Goal: Information Seeking & Learning: Check status

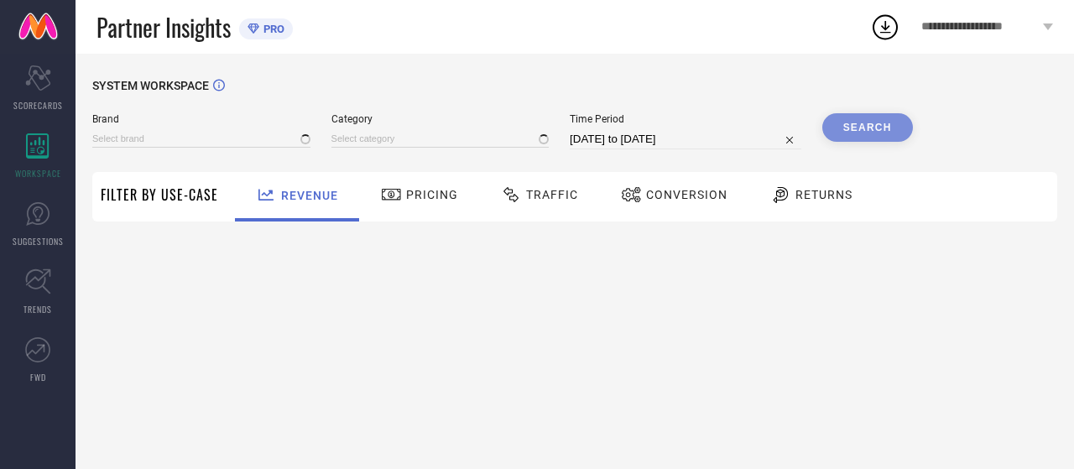
type input "ARROW"
type input "All"
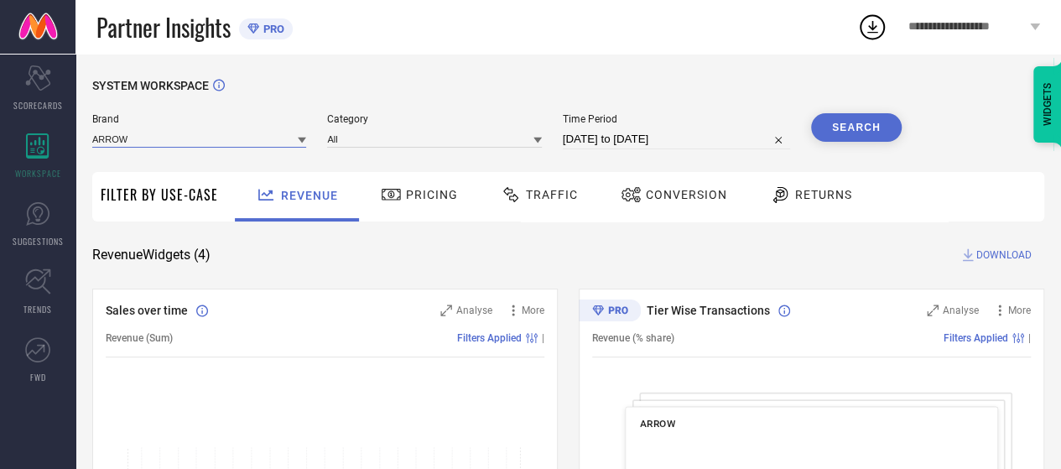
click at [263, 147] on input at bounding box center [199, 139] width 214 height 18
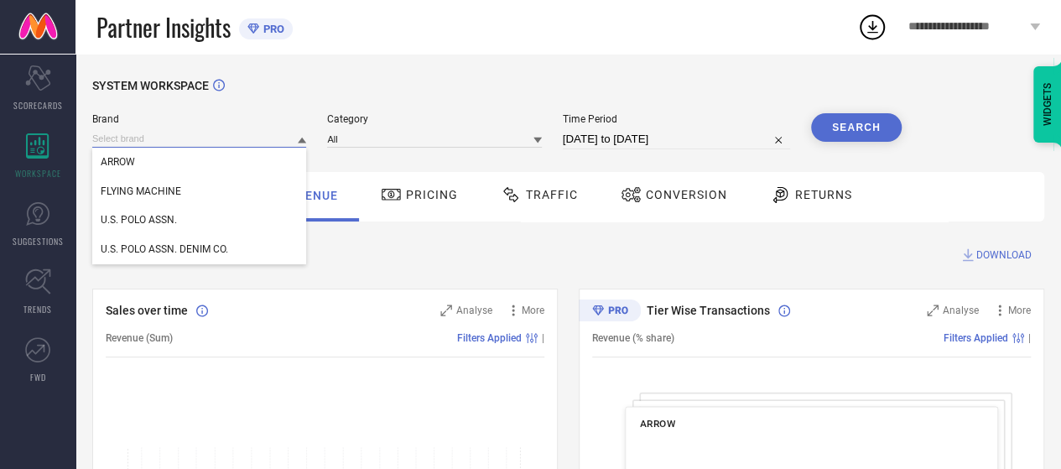
click at [263, 146] on input at bounding box center [199, 139] width 214 height 18
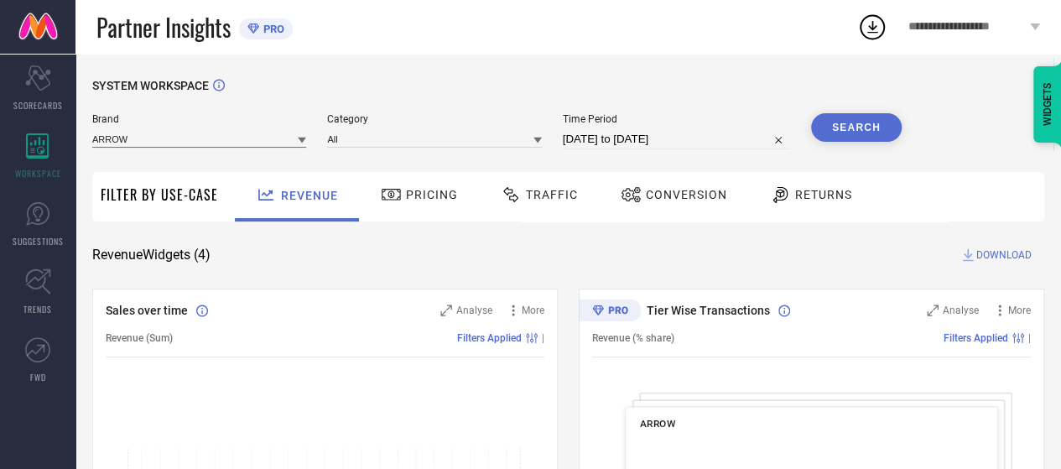
click at [263, 146] on input at bounding box center [199, 139] width 214 height 18
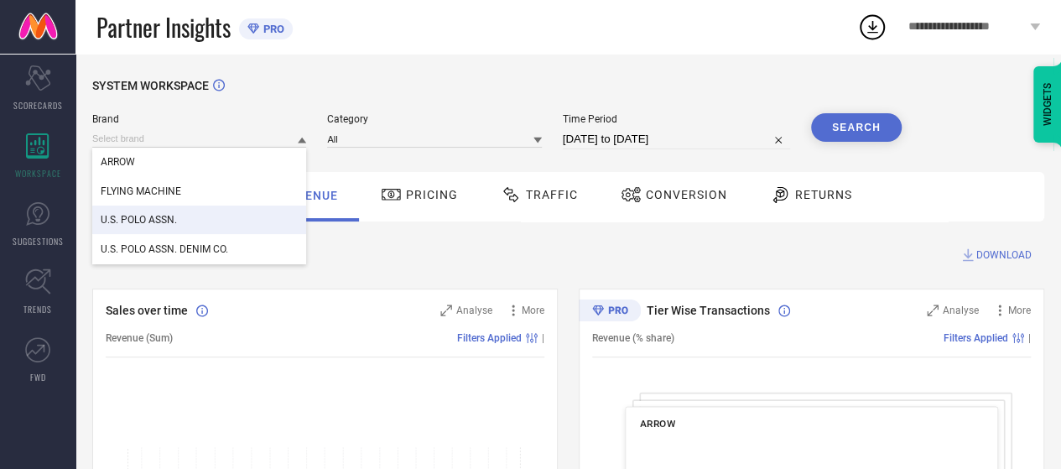
click at [225, 226] on div "U.S. POLO ASSN." at bounding box center [199, 220] width 214 height 29
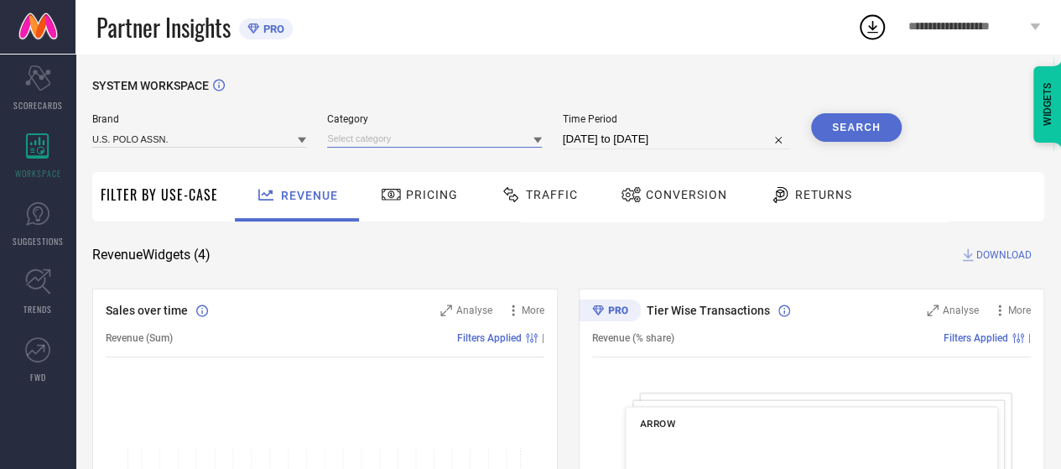
click at [379, 142] on input at bounding box center [434, 139] width 214 height 18
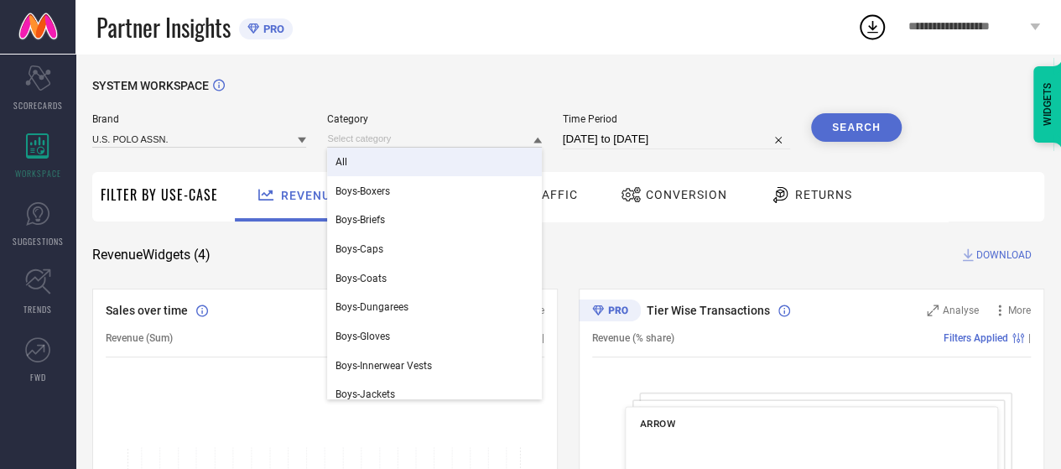
click at [374, 157] on div "All" at bounding box center [434, 162] width 214 height 29
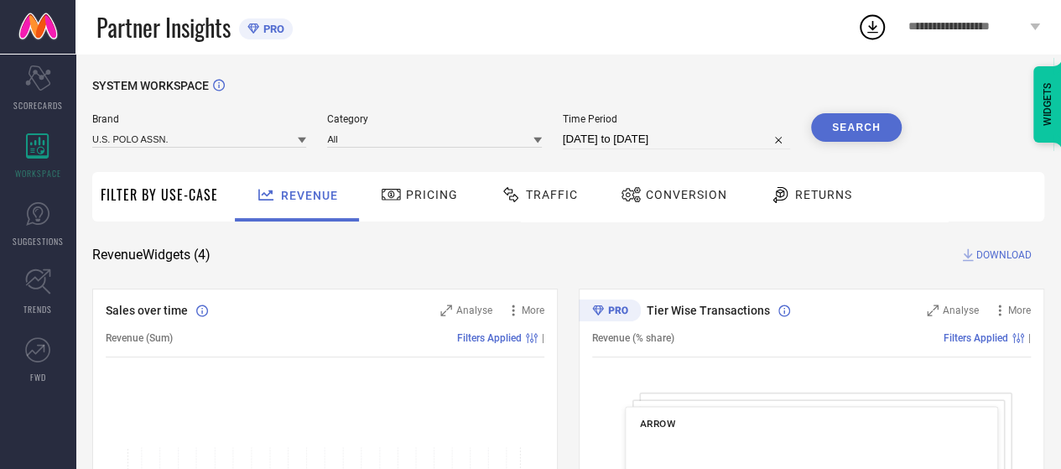
click at [572, 143] on input "[DATE] to [DATE]" at bounding box center [676, 139] width 227 height 20
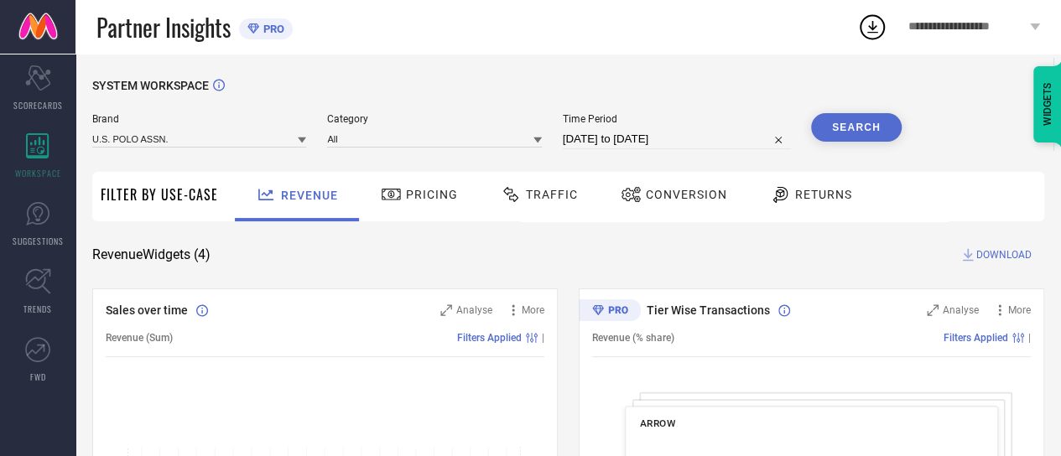
select select "6"
select select "2025"
select select "7"
select select "2025"
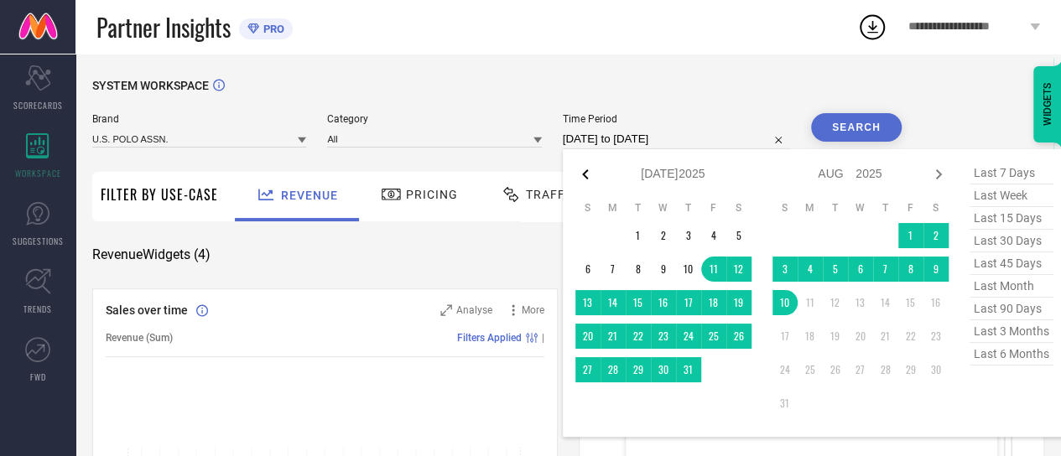
click at [584, 170] on icon at bounding box center [585, 174] width 20 height 20
select select "5"
select select "2025"
select select "6"
select select "2025"
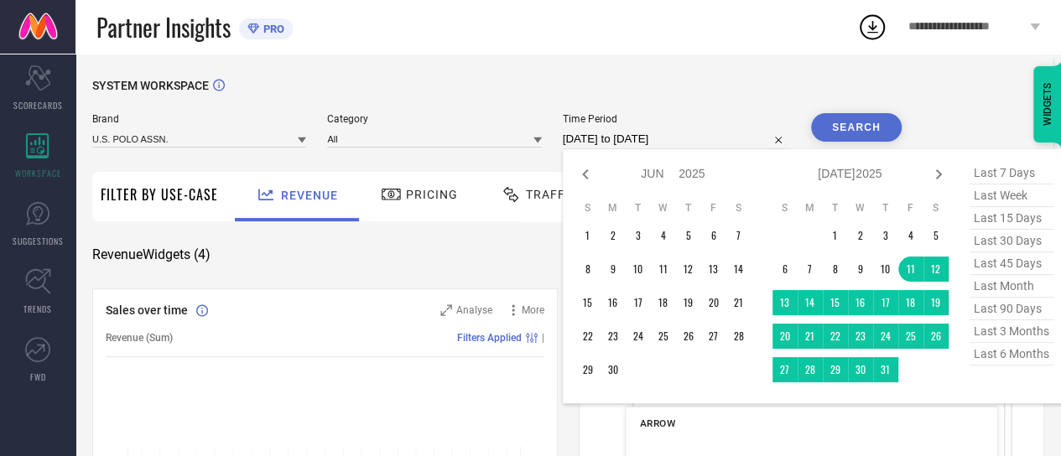
click at [584, 170] on icon at bounding box center [585, 174] width 20 height 20
select select "4"
select select "2025"
select select "5"
select select "2025"
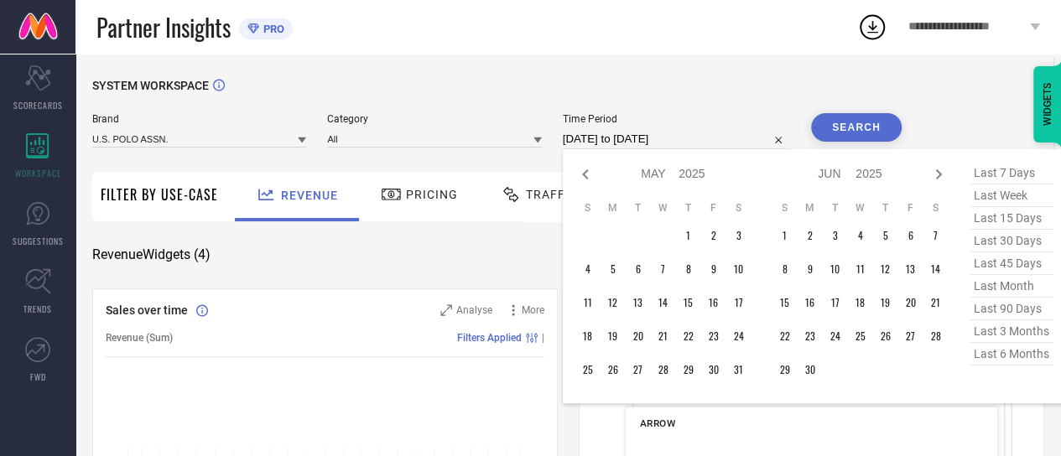
click at [584, 170] on icon at bounding box center [585, 174] width 20 height 20
select select "3"
select select "2025"
select select "4"
select select "2025"
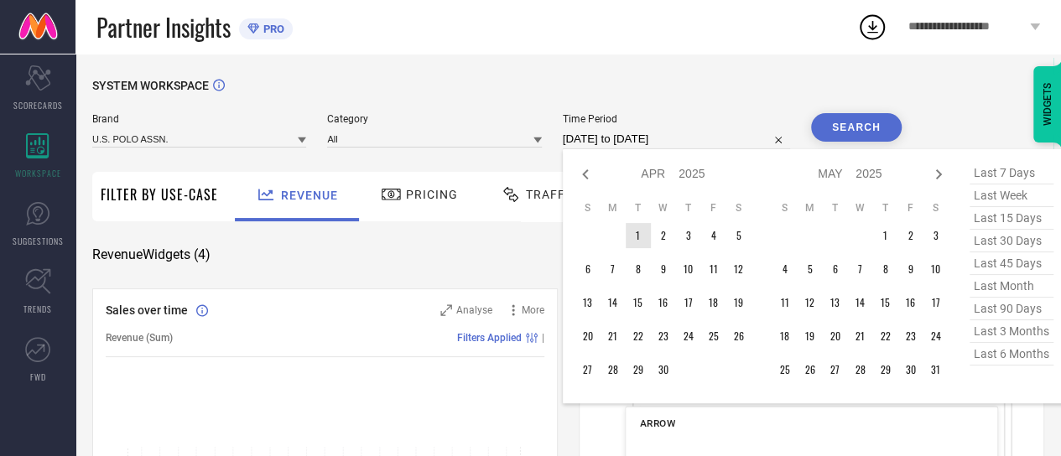
type input "After [DATE]"
click at [629, 235] on td "1" at bounding box center [638, 235] width 25 height 25
click at [939, 171] on icon at bounding box center [938, 174] width 6 height 10
select select "4"
select select "2025"
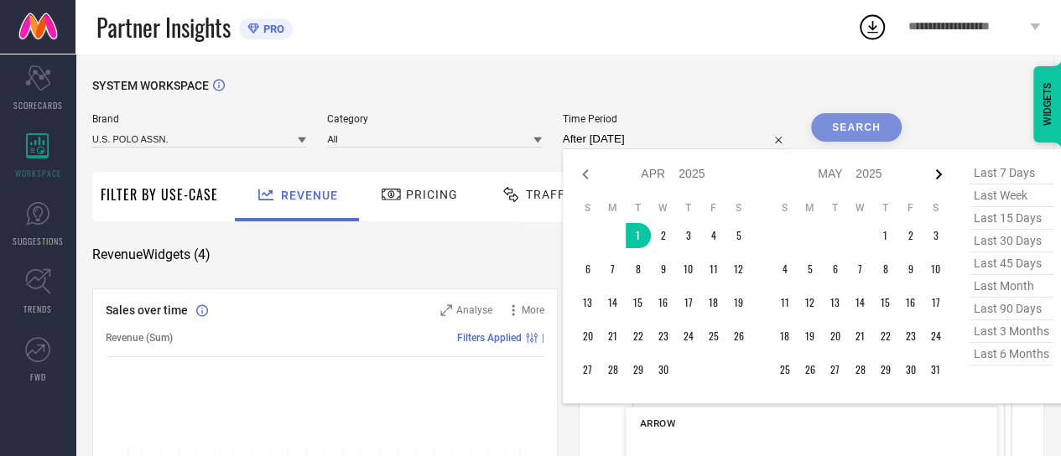
select select "5"
select select "2025"
click at [939, 171] on icon at bounding box center [938, 174] width 6 height 10
select select "5"
select select "2025"
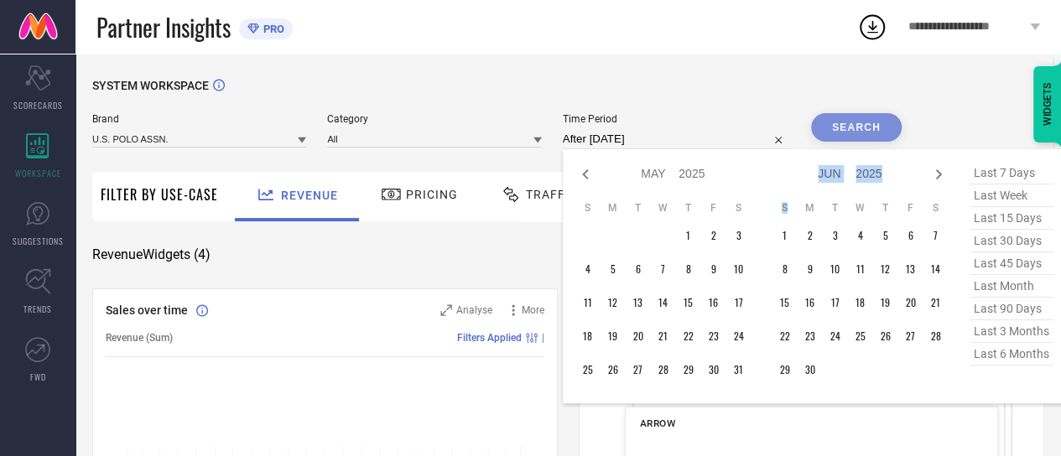
select select "6"
select select "2025"
click at [939, 171] on icon at bounding box center [938, 174] width 6 height 10
select select "6"
select select "2025"
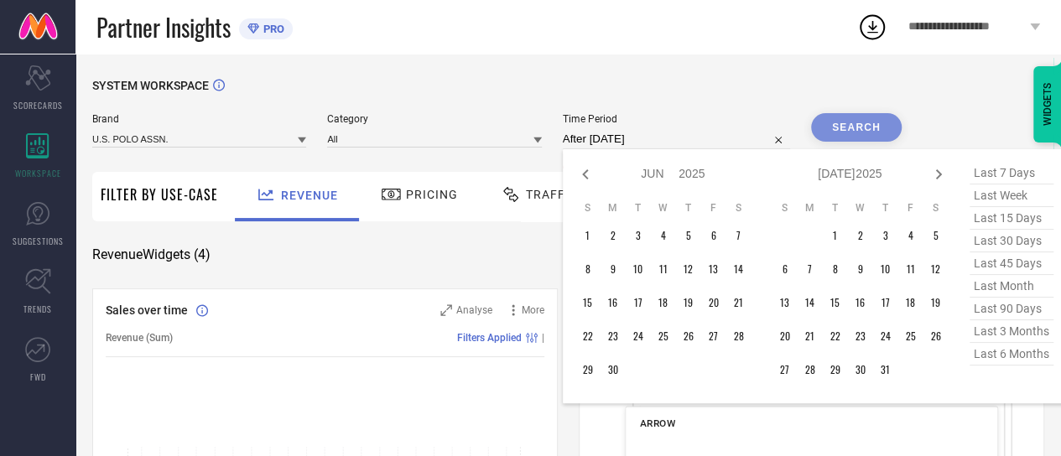
select select "7"
select select "2025"
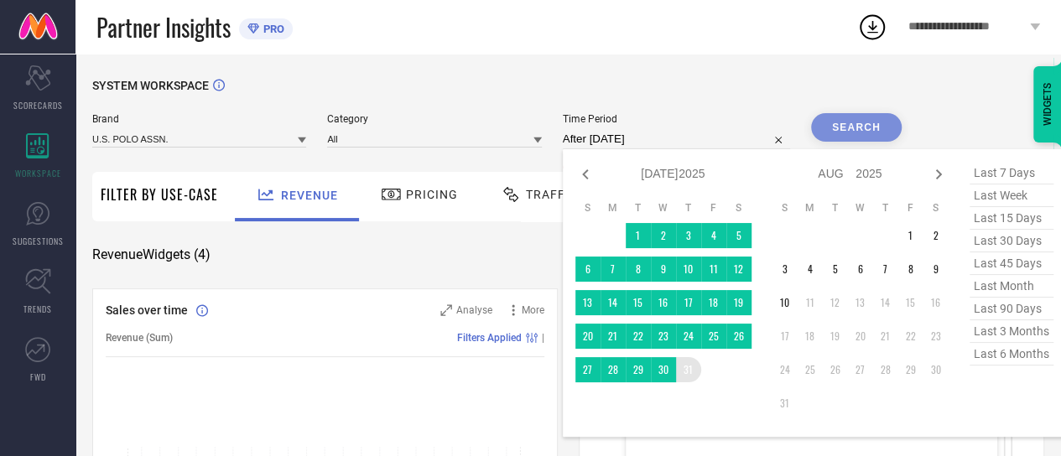
type input "[DATE] to [DATE]"
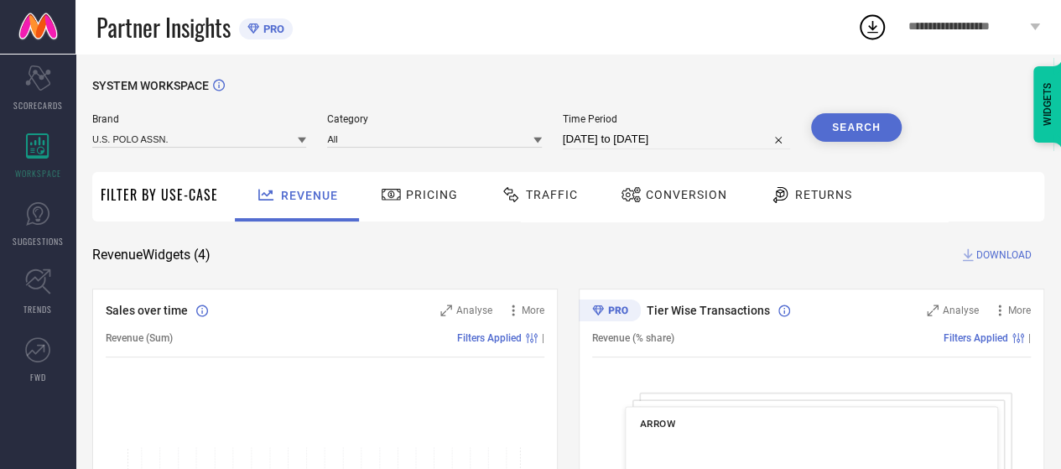
click at [856, 124] on button "Search" at bounding box center [856, 127] width 91 height 29
click at [661, 197] on span "Conversion" at bounding box center [686, 194] width 81 height 13
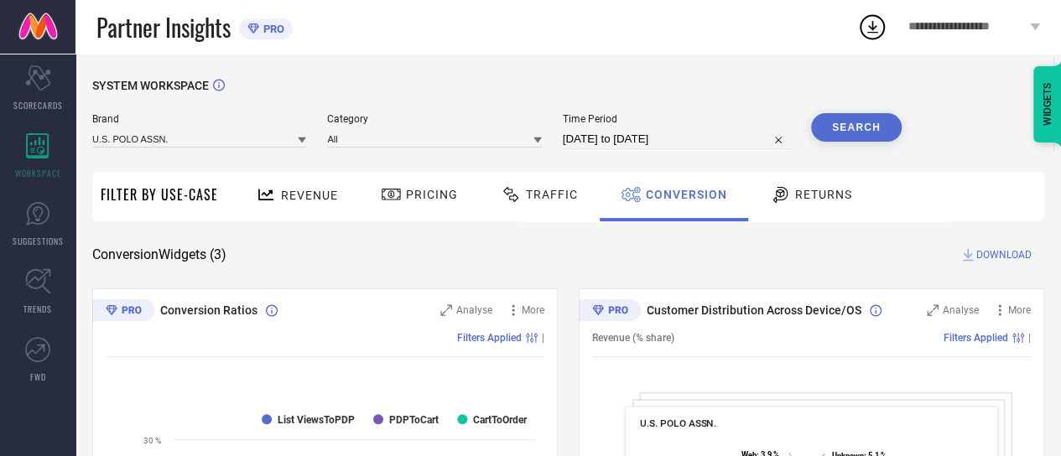
click at [586, 145] on input "[DATE] to [DATE]" at bounding box center [676, 139] width 227 height 20
select select "3"
select select "2025"
select select "4"
select select "2025"
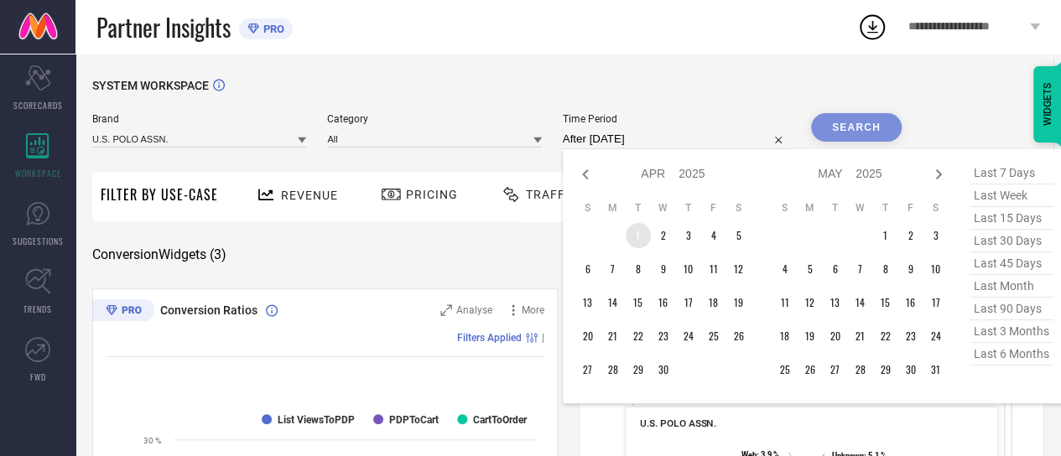
click at [631, 231] on td "1" at bounding box center [638, 235] width 25 height 25
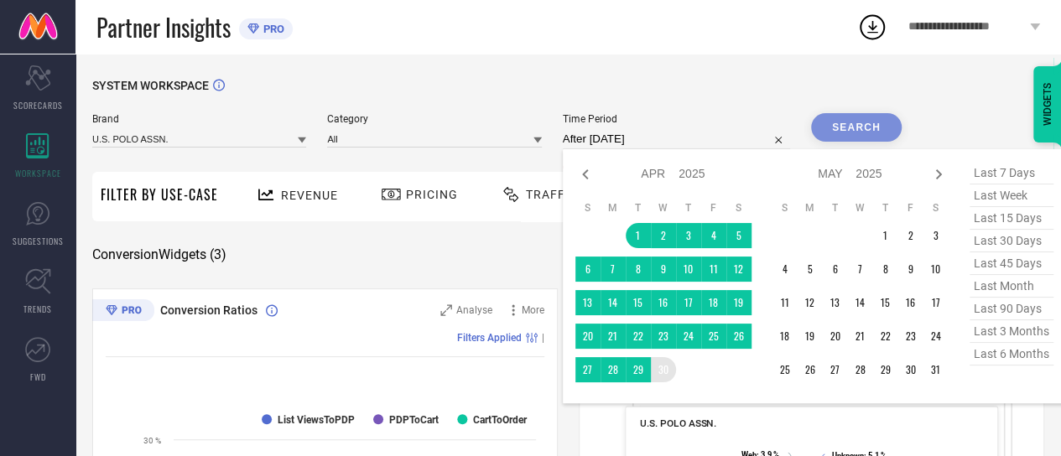
type input "[DATE] to [DATE]"
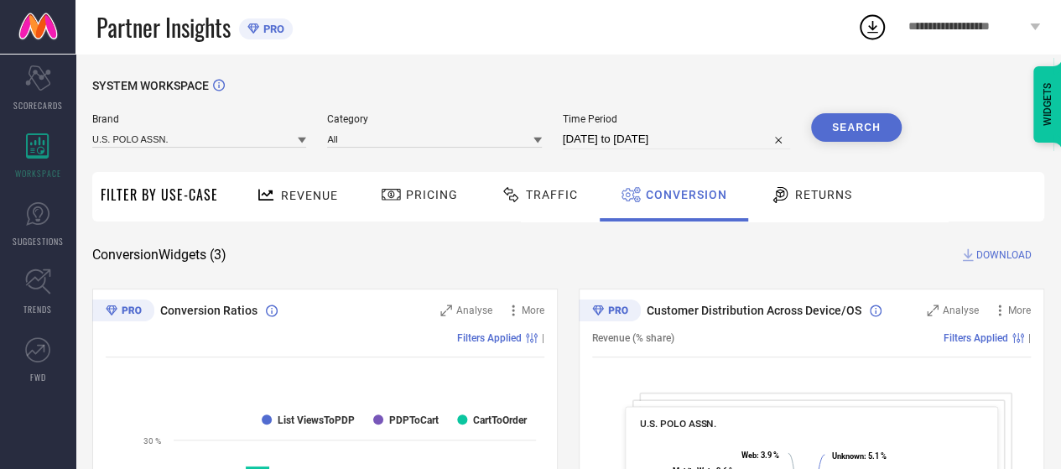
click at [843, 130] on button "Search" at bounding box center [856, 127] width 91 height 29
select select "3"
select select "2025"
select select "4"
select select "2025"
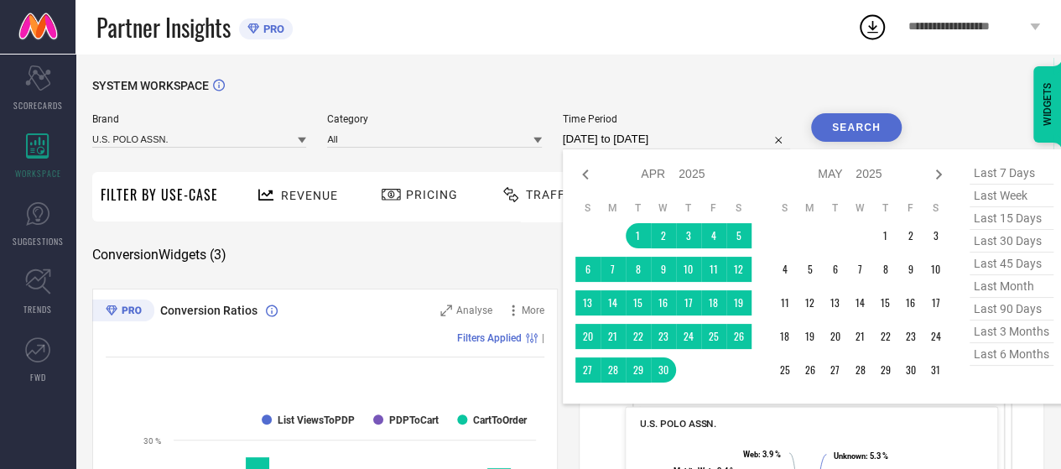
click at [672, 140] on input "[DATE] to [DATE]" at bounding box center [676, 139] width 227 height 20
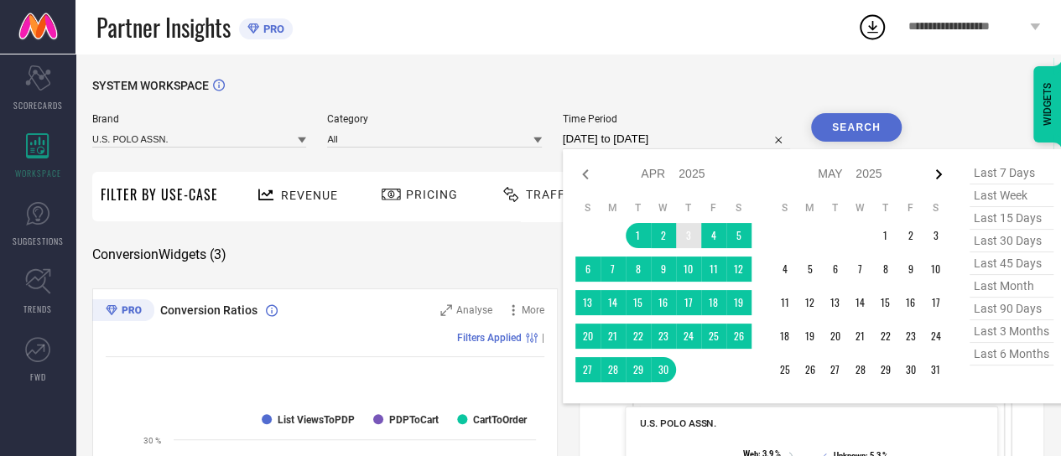
click at [935, 174] on icon at bounding box center [939, 174] width 20 height 20
select select "4"
select select "2025"
select select "5"
select select "2025"
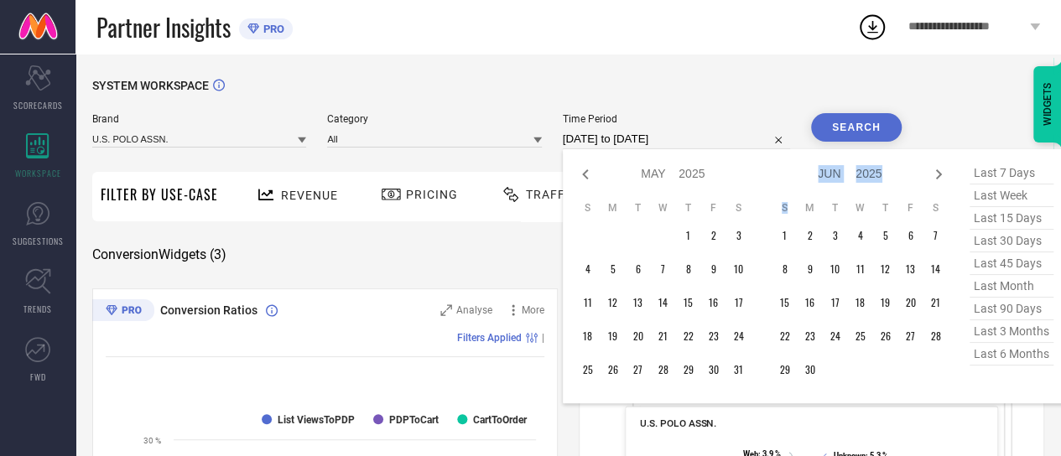
click at [935, 174] on icon at bounding box center [939, 174] width 20 height 20
select select "5"
select select "2025"
select select "6"
select select "2025"
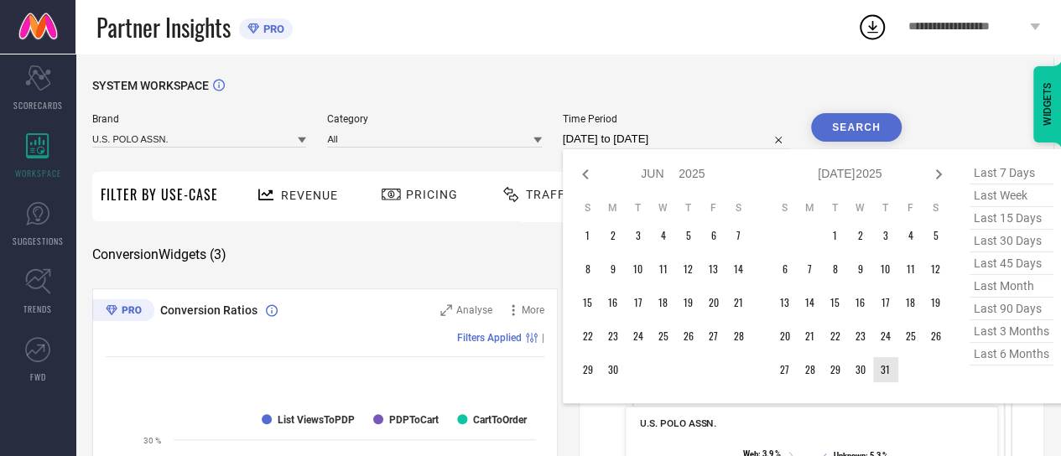
type input "After [DATE]"
click at [890, 368] on td "31" at bounding box center [885, 369] width 25 height 25
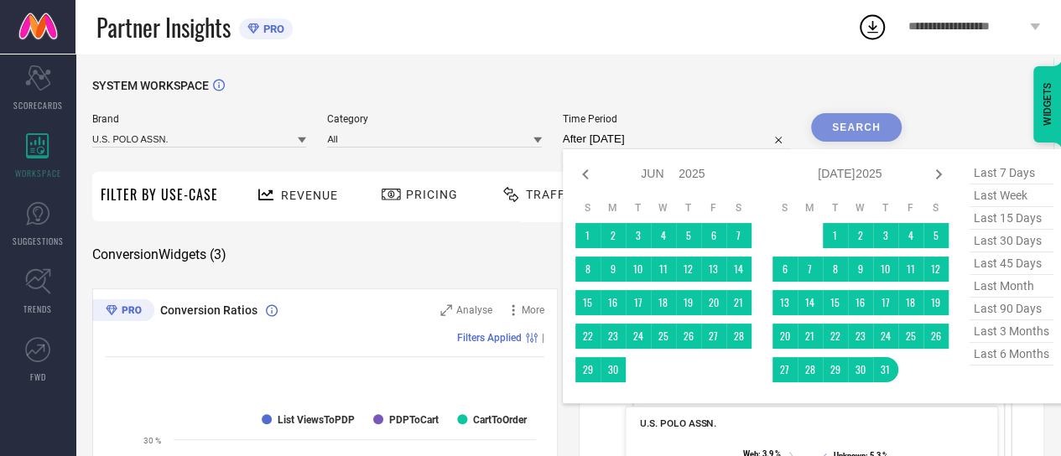
click at [867, 125] on div "Search" at bounding box center [856, 127] width 91 height 29
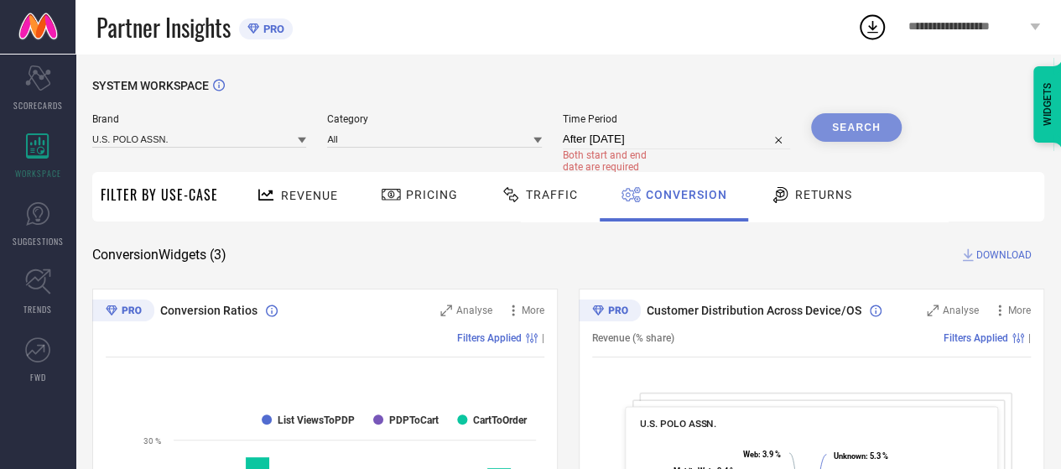
select select "6"
select select "2025"
select select "7"
select select "2025"
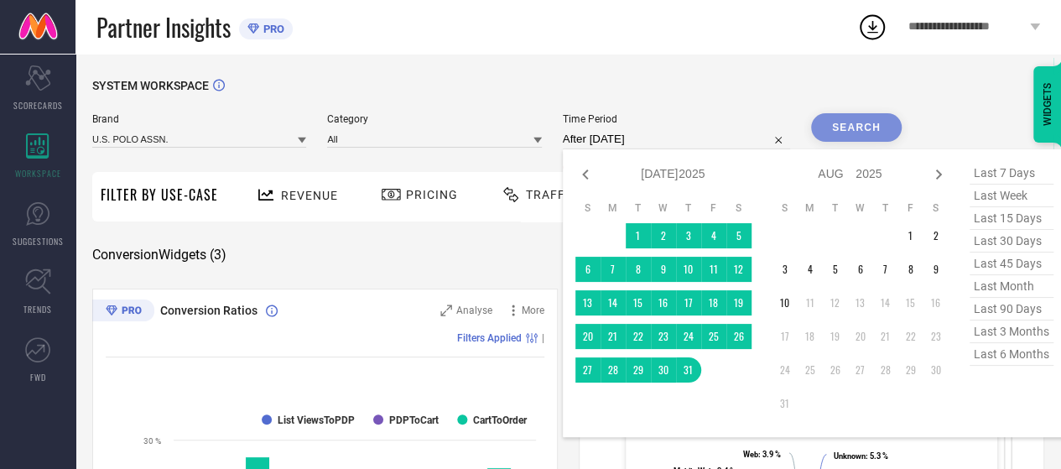
drag, startPoint x: 662, startPoint y: 140, endPoint x: 648, endPoint y: 164, distance: 27.0
click at [661, 140] on input "After [DATE]" at bounding box center [676, 139] width 227 height 20
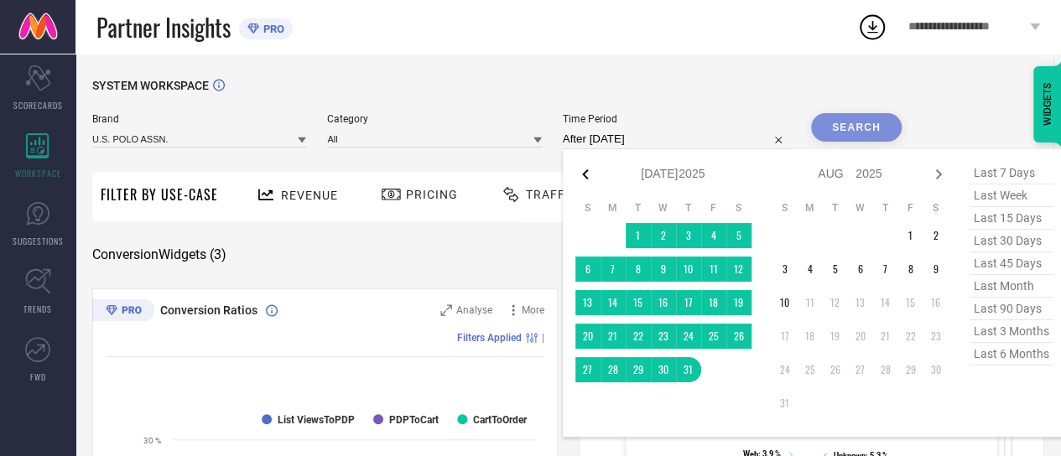
click at [588, 173] on icon at bounding box center [585, 174] width 20 height 20
select select "5"
select select "2025"
select select "6"
select select "2025"
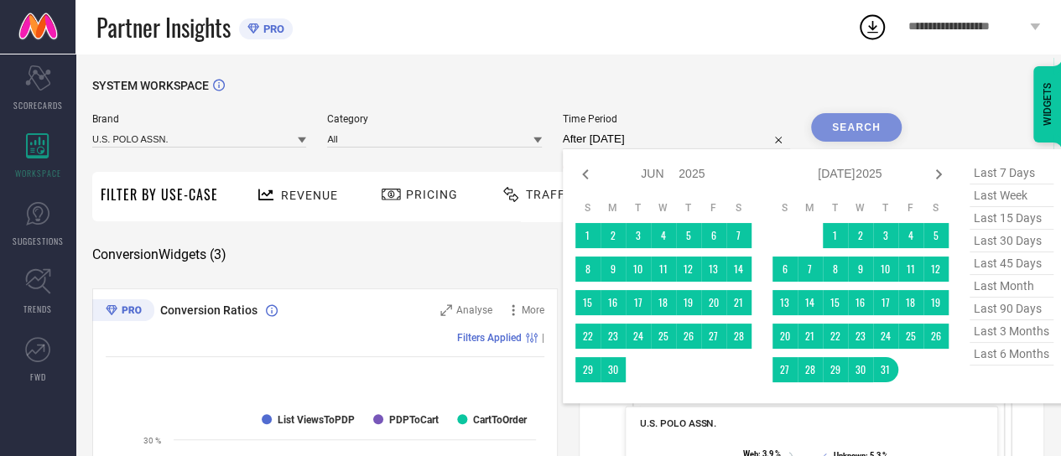
click at [588, 173] on icon at bounding box center [585, 174] width 20 height 20
select select "4"
select select "2025"
select select "5"
select select "2025"
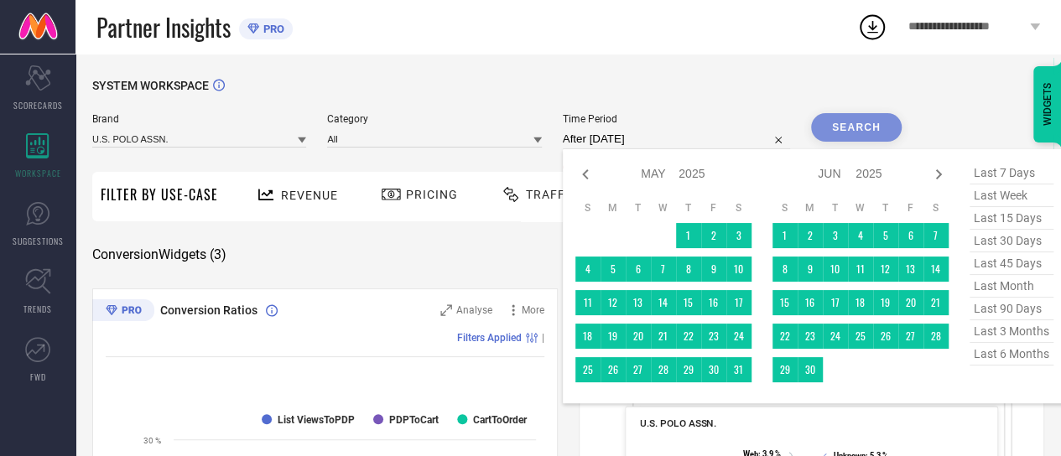
click at [588, 173] on icon at bounding box center [585, 174] width 20 height 20
select select "3"
select select "2025"
select select "4"
select select "2025"
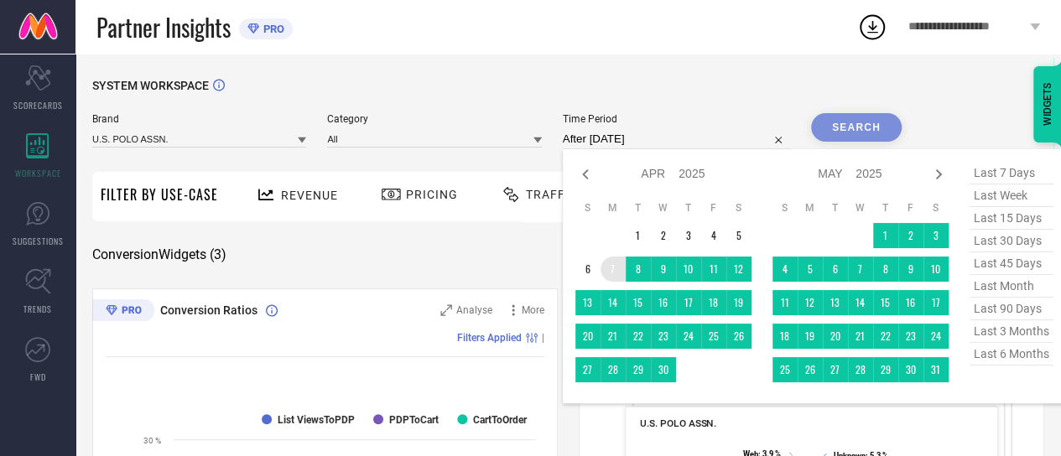
type input "[DATE] to [DATE]"
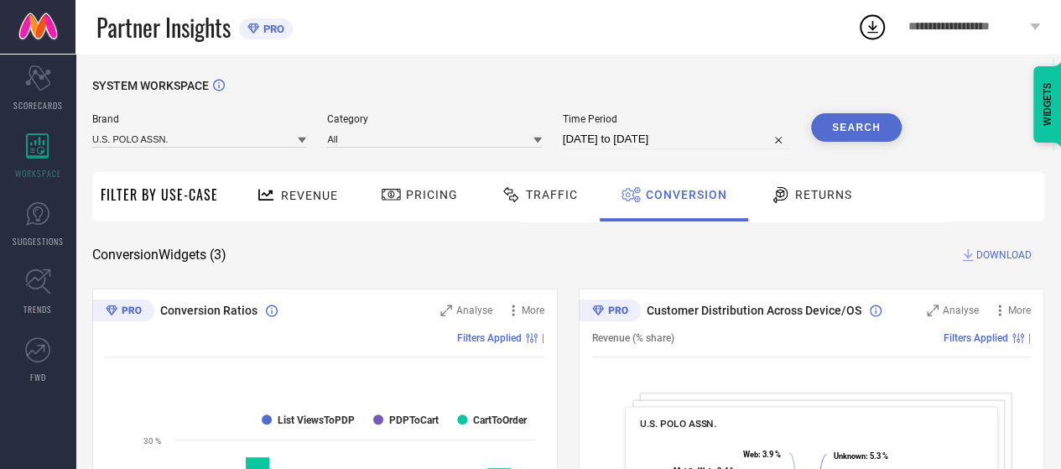
click at [886, 123] on button "Search" at bounding box center [856, 127] width 91 height 29
click at [255, 138] on input at bounding box center [199, 139] width 214 height 18
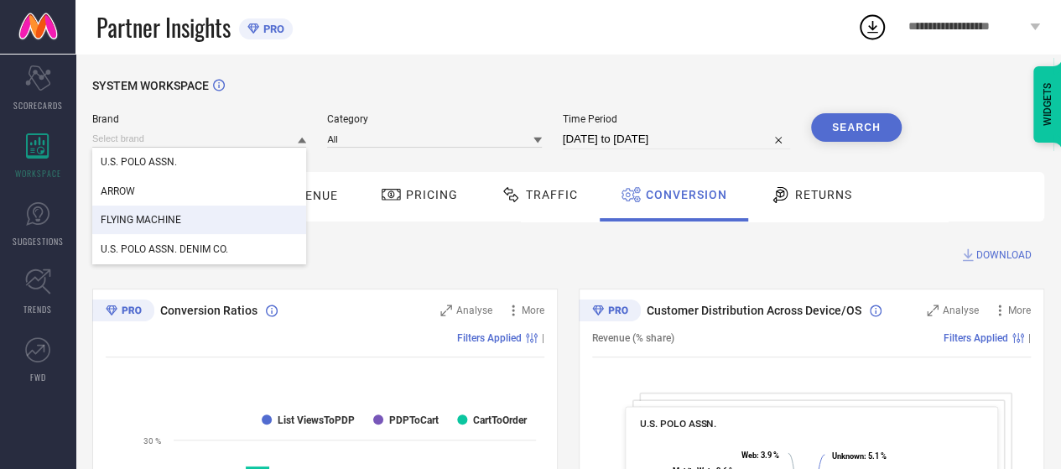
click at [235, 221] on div "FLYING MACHINE" at bounding box center [199, 220] width 214 height 29
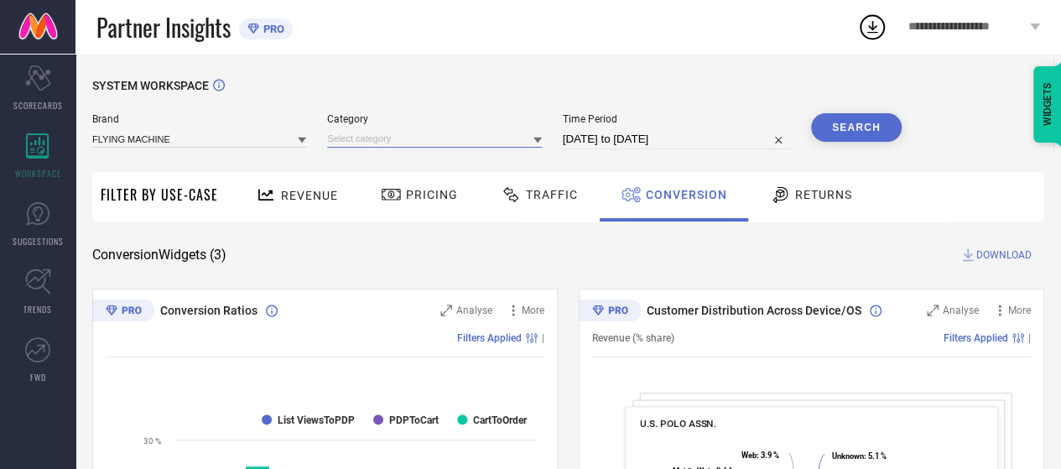
click at [457, 145] on input at bounding box center [434, 139] width 214 height 18
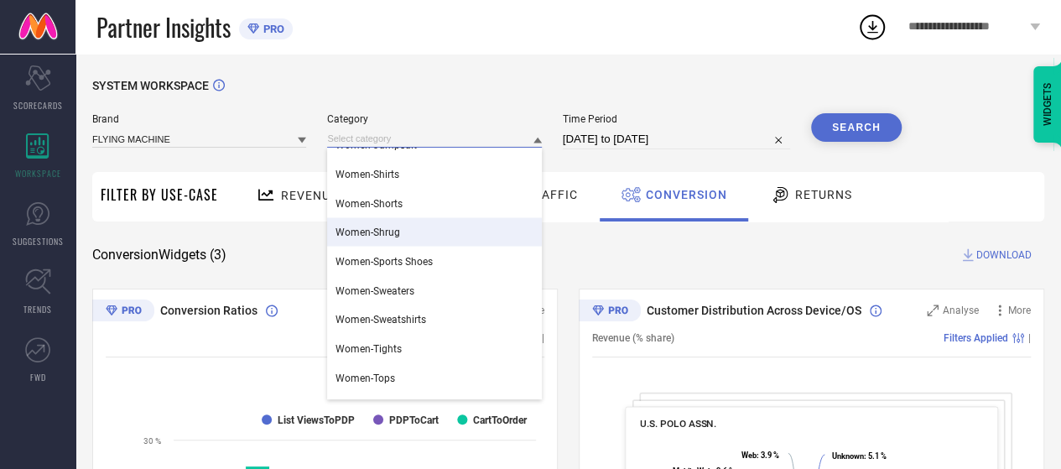
scroll to position [1558, 0]
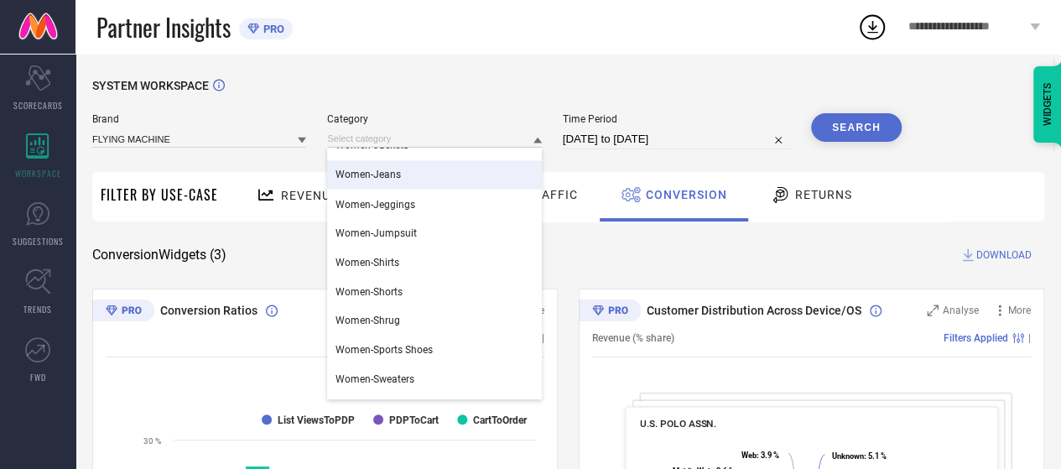
click at [408, 179] on div "Women-Jeans" at bounding box center [434, 174] width 214 height 29
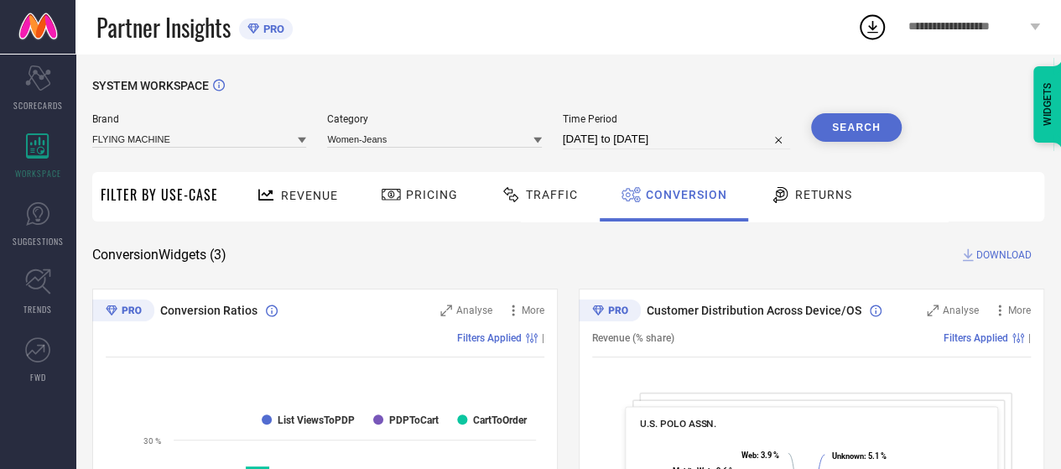
click at [817, 132] on button "Search" at bounding box center [856, 127] width 91 height 29
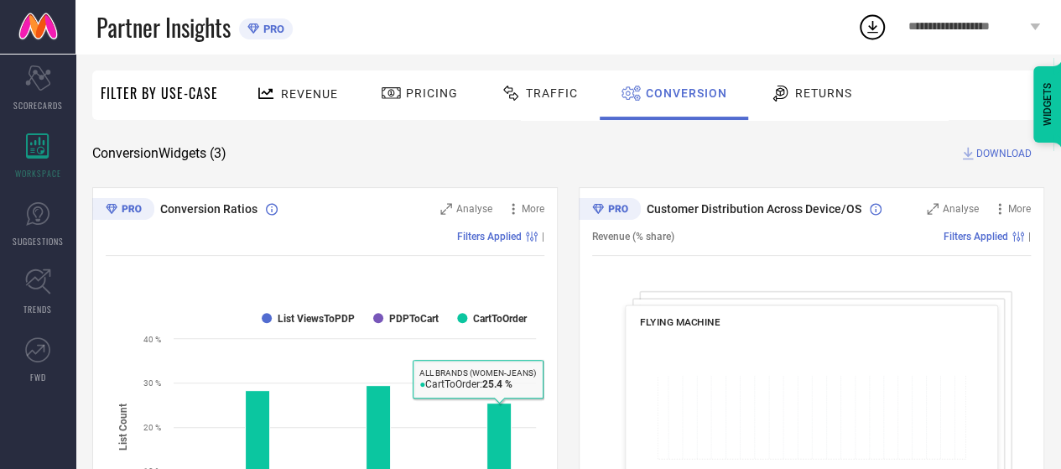
scroll to position [0, 0]
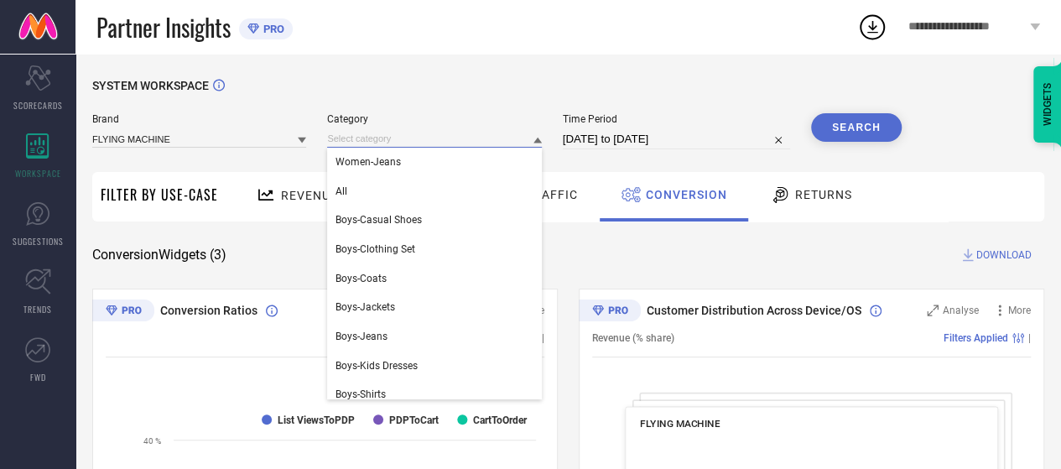
click at [429, 142] on input at bounding box center [434, 139] width 214 height 18
click at [419, 164] on div "Women-Jeans" at bounding box center [434, 162] width 214 height 29
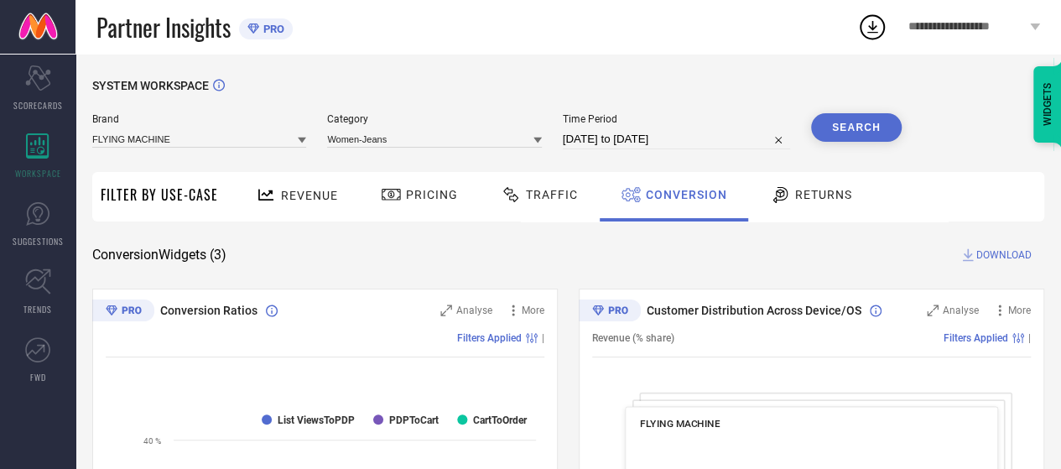
click at [845, 123] on button "Search" at bounding box center [856, 127] width 91 height 29
click at [490, 139] on input at bounding box center [434, 139] width 214 height 18
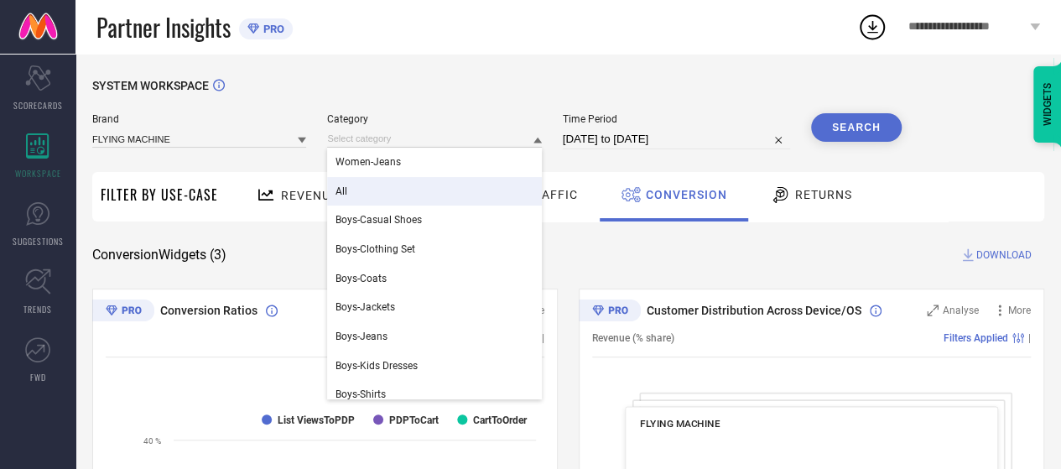
click at [450, 194] on div "All" at bounding box center [434, 191] width 214 height 29
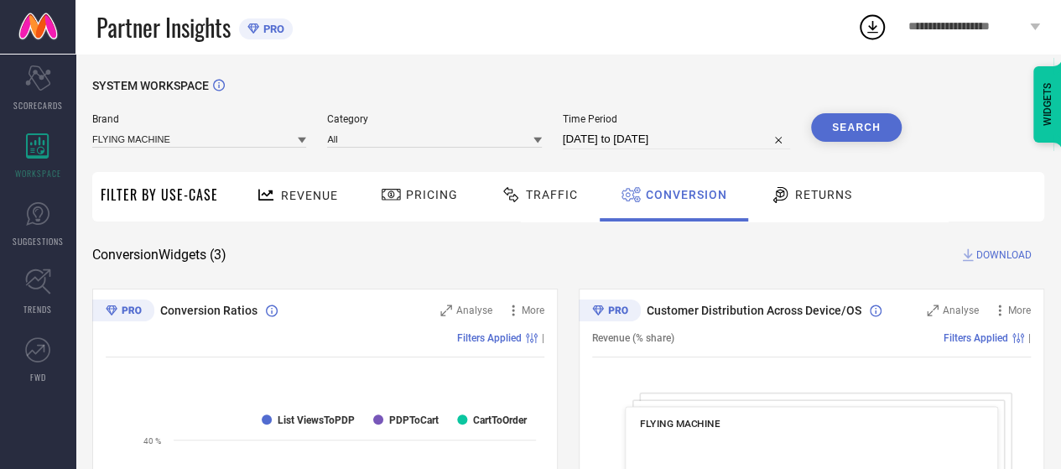
click at [834, 128] on button "Search" at bounding box center [856, 127] width 91 height 29
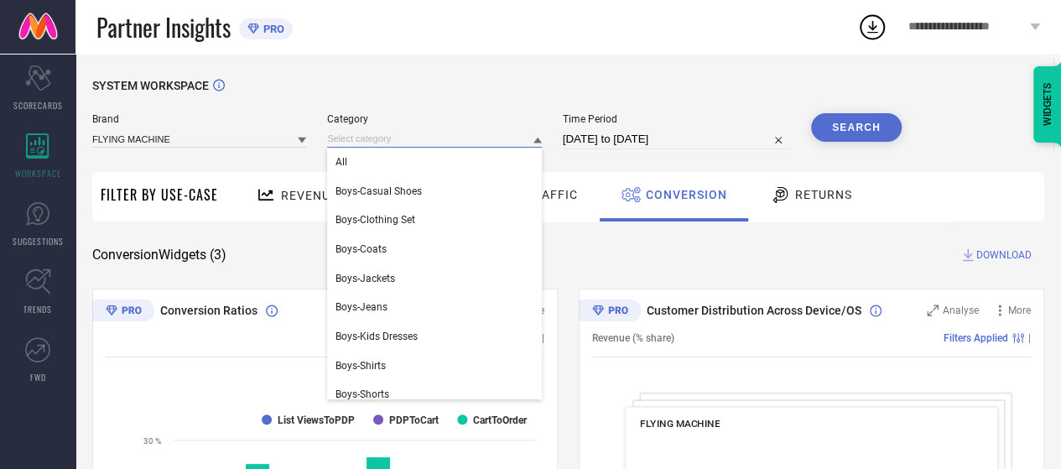
click at [436, 140] on input at bounding box center [434, 139] width 214 height 18
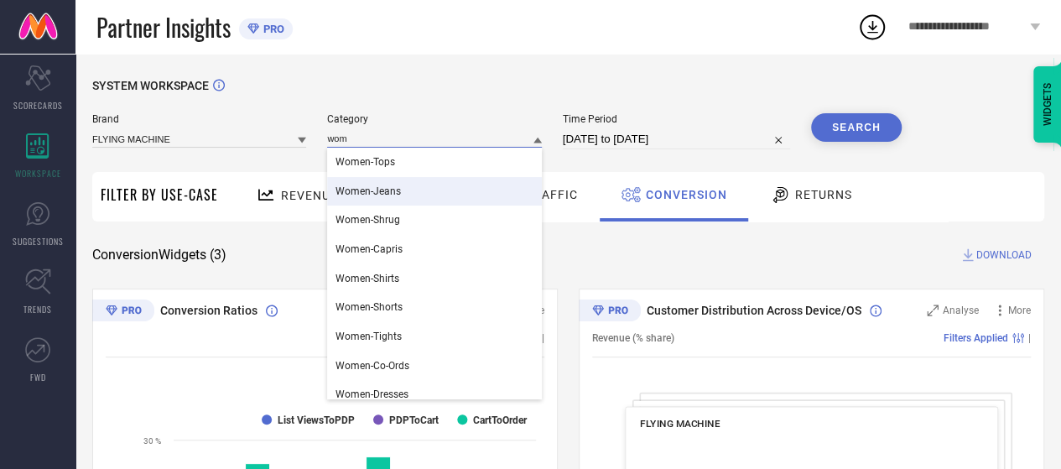
type input "wom"
click at [418, 189] on div "Women-Jeans" at bounding box center [434, 191] width 214 height 29
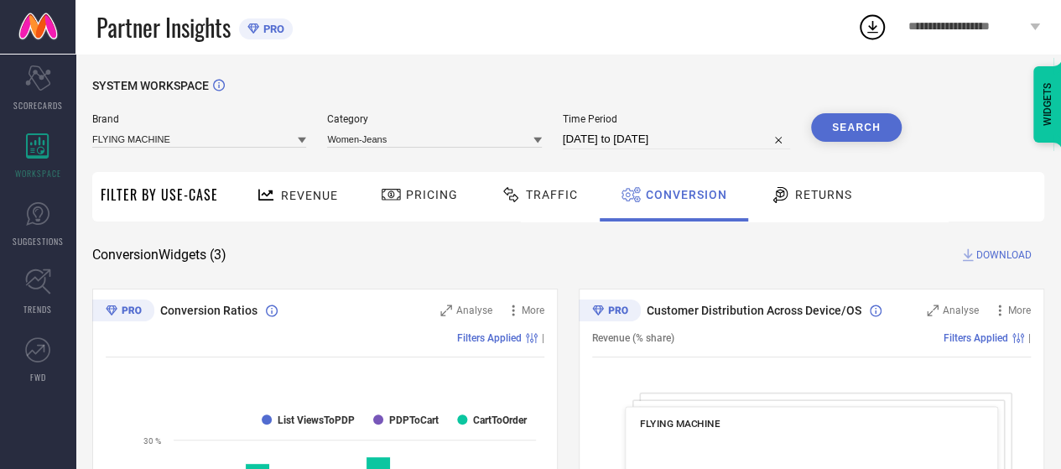
click at [837, 129] on button "Search" at bounding box center [856, 127] width 91 height 29
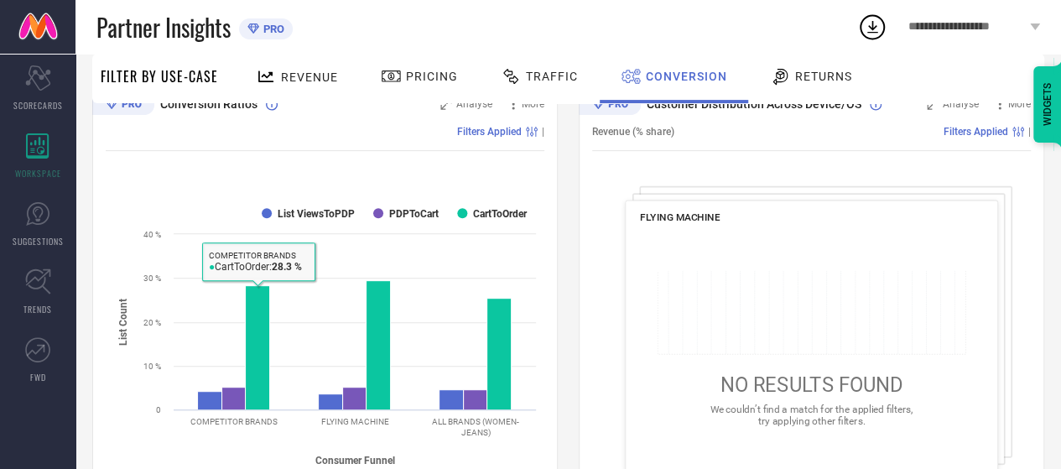
scroll to position [168, 0]
